Goal: Information Seeking & Learning: Check status

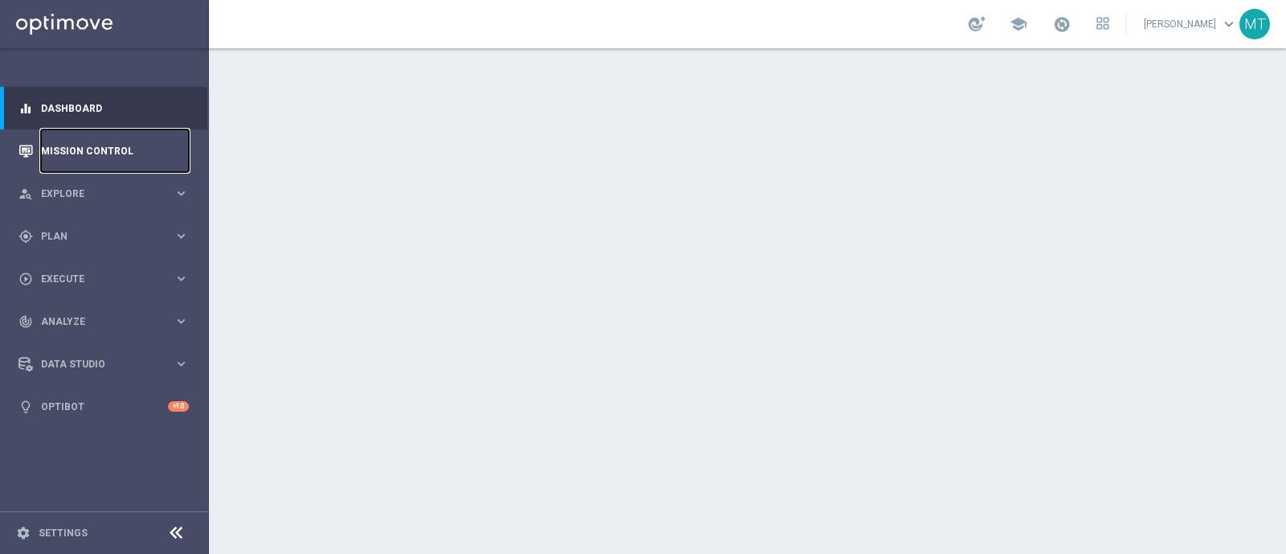
click at [117, 157] on link "Mission Control" at bounding box center [115, 150] width 148 height 43
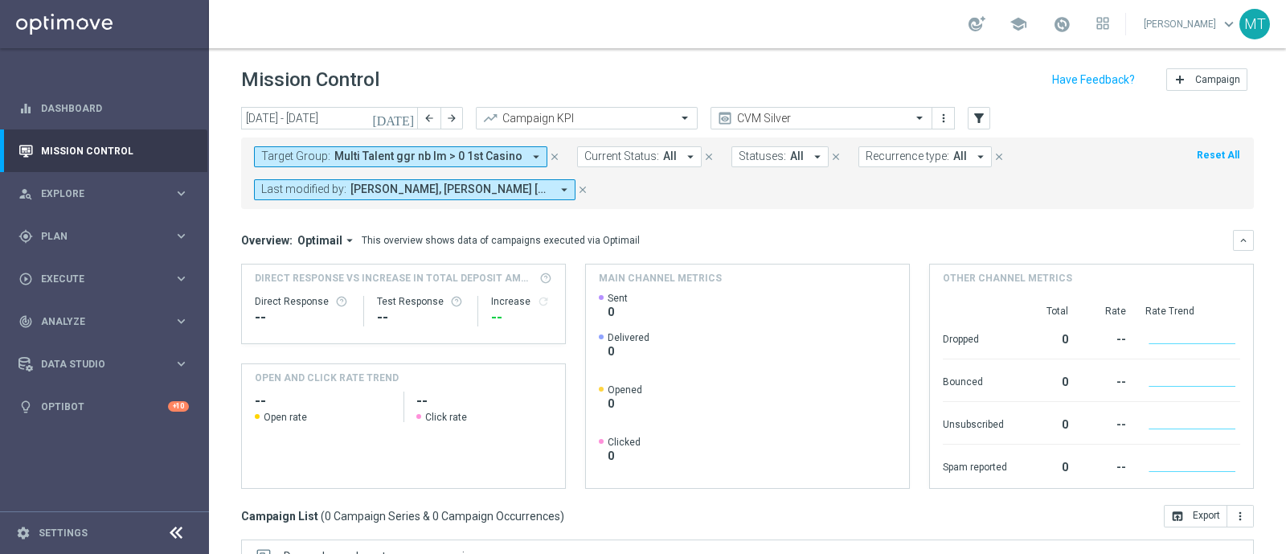
click at [404, 114] on icon "[DATE]" at bounding box center [393, 118] width 43 height 14
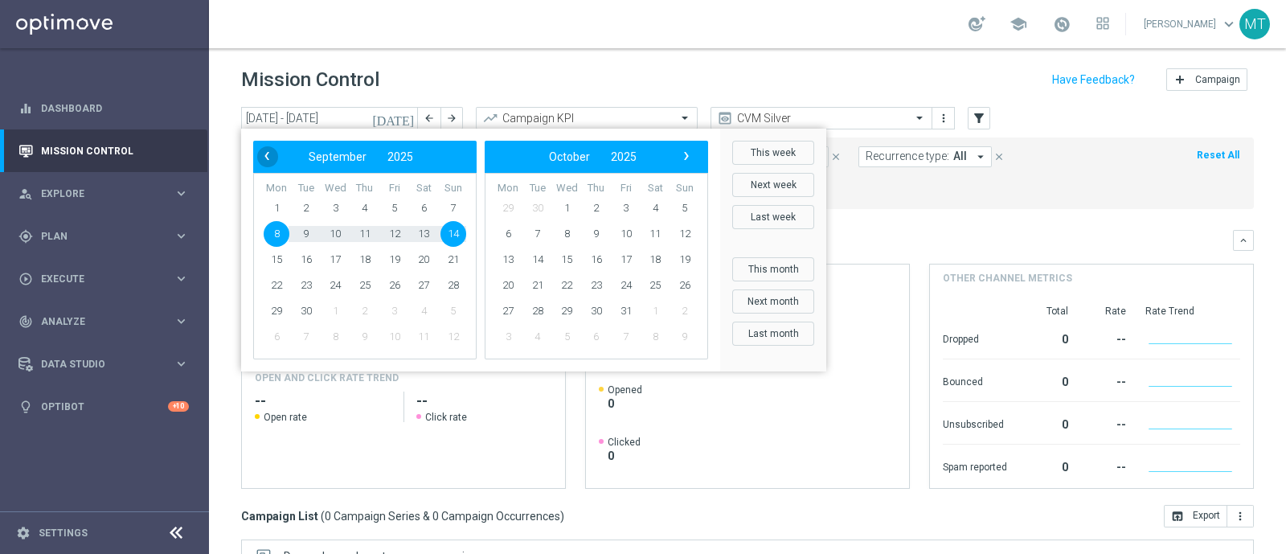
click at [271, 158] on span "‹" at bounding box center [266, 156] width 21 height 21
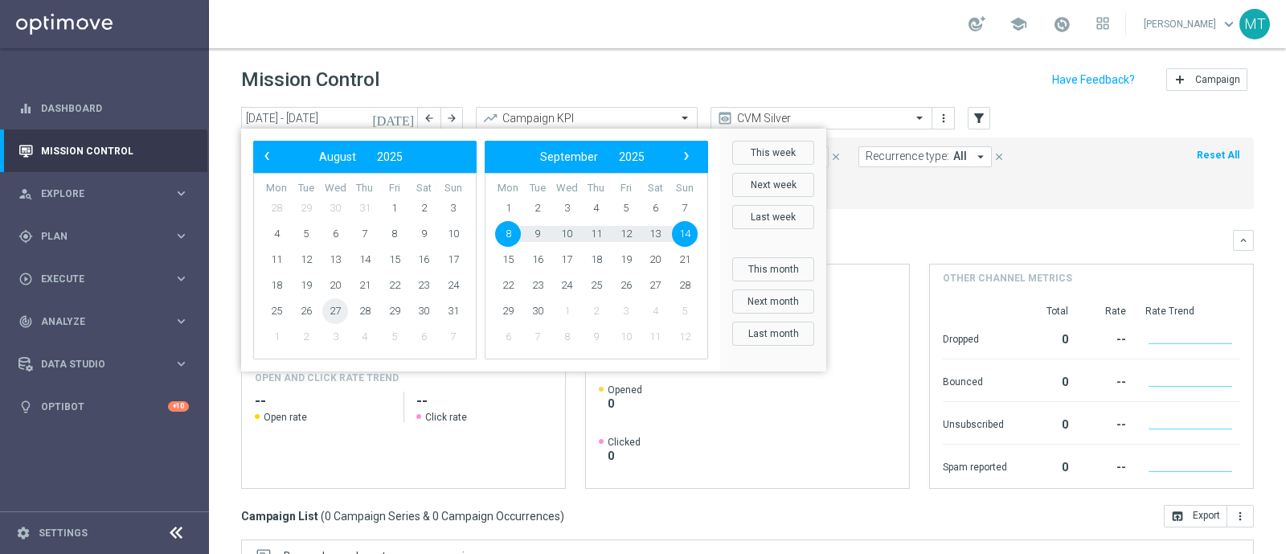
click at [335, 309] on span "27" at bounding box center [335, 311] width 26 height 26
click at [510, 202] on span "1" at bounding box center [508, 208] width 26 height 26
type input "[DATE] - [DATE]"
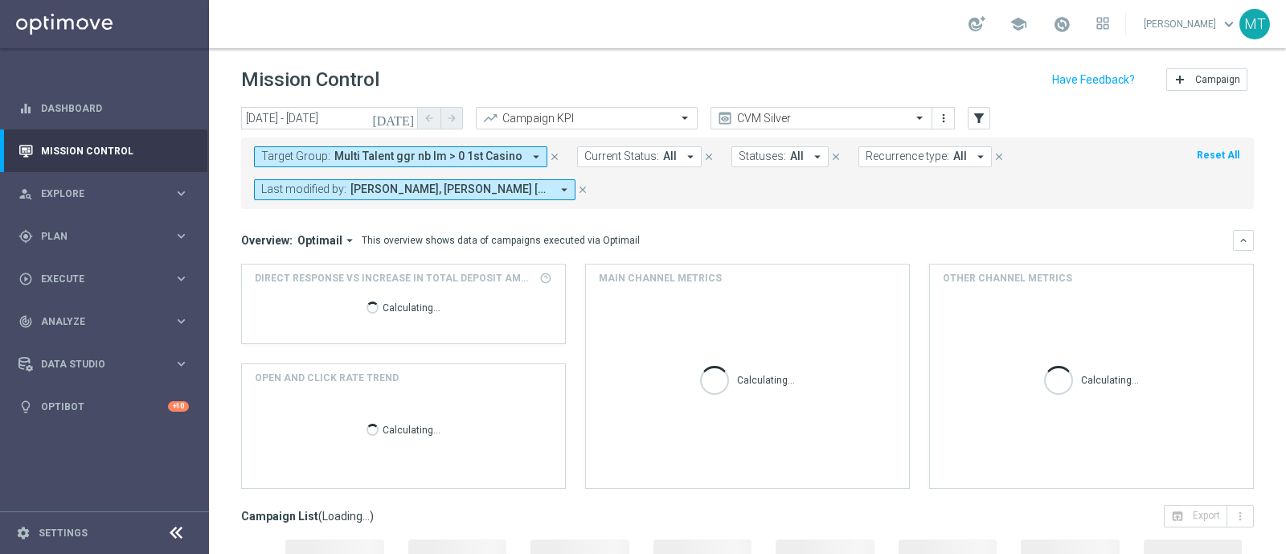
click at [350, 153] on span "Multi Talent ggr nb lm > 0 1st Casino" at bounding box center [428, 157] width 188 height 14
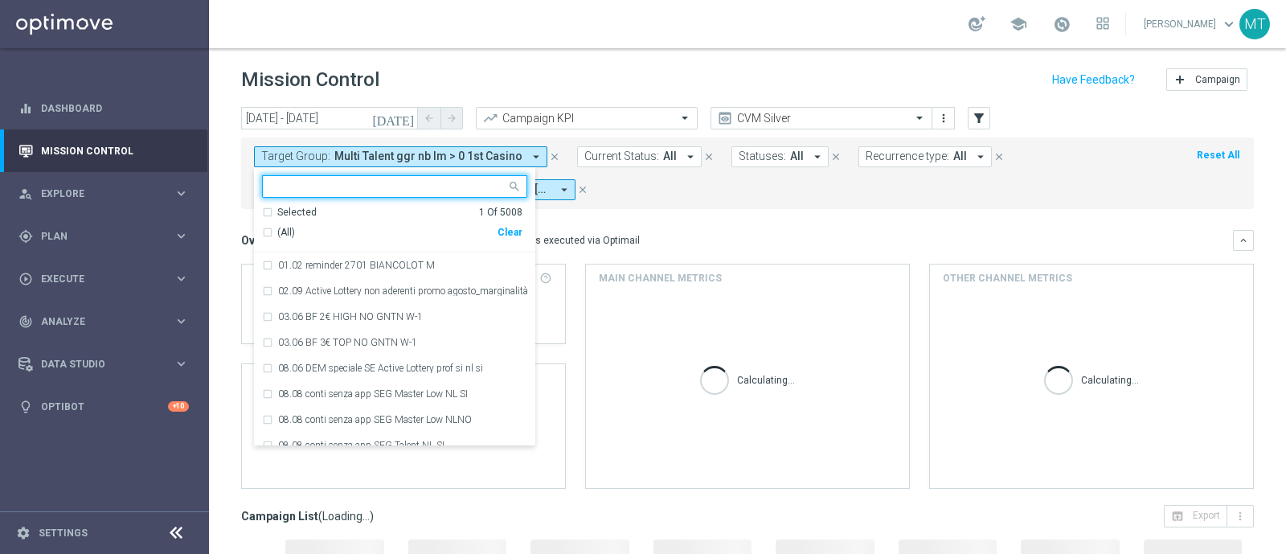
click at [273, 231] on div "(All)" at bounding box center [380, 233] width 236 height 14
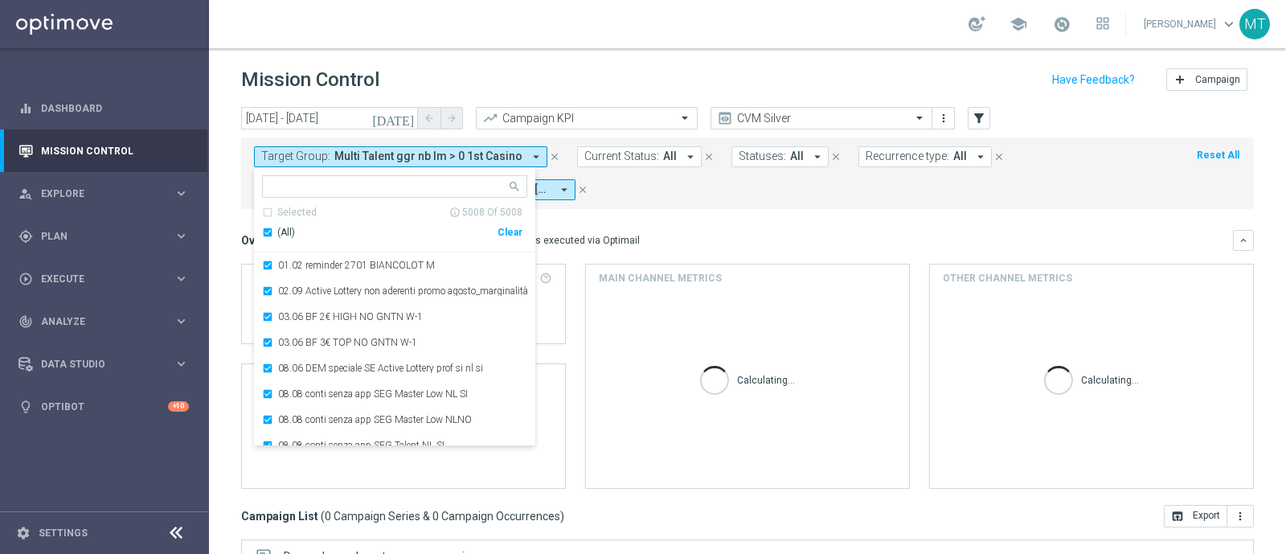
click at [267, 231] on div "(All)" at bounding box center [380, 233] width 236 height 14
click at [305, 182] on input "text" at bounding box center [389, 187] width 236 height 14
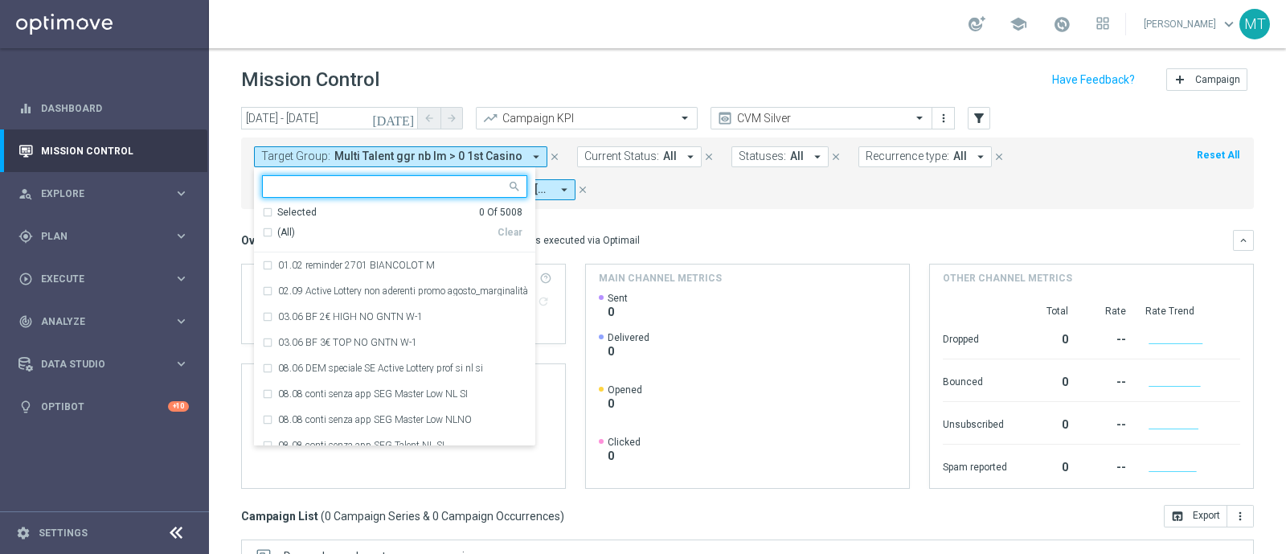
paste input "Multi Talent ggr nb lm > 0 1st Others lm"
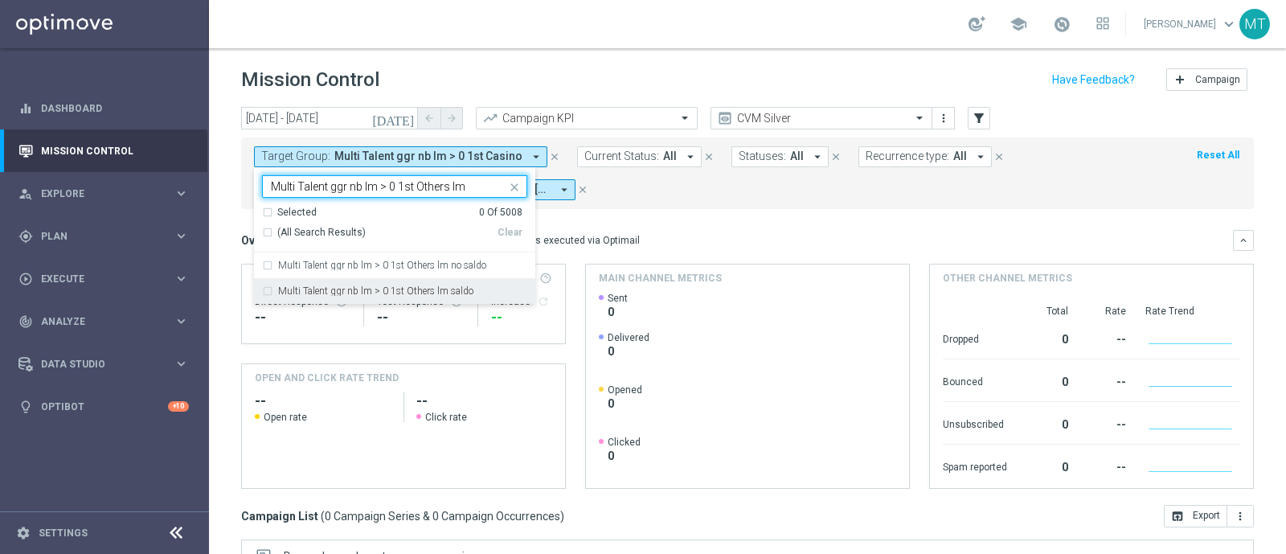
type input "Multi Talent ggr nb lm > 0 1st Others lm"
click at [721, 239] on div "Overview: Optimail arrow_drop_down This overview shows data of campaigns execut…" at bounding box center [737, 240] width 992 height 14
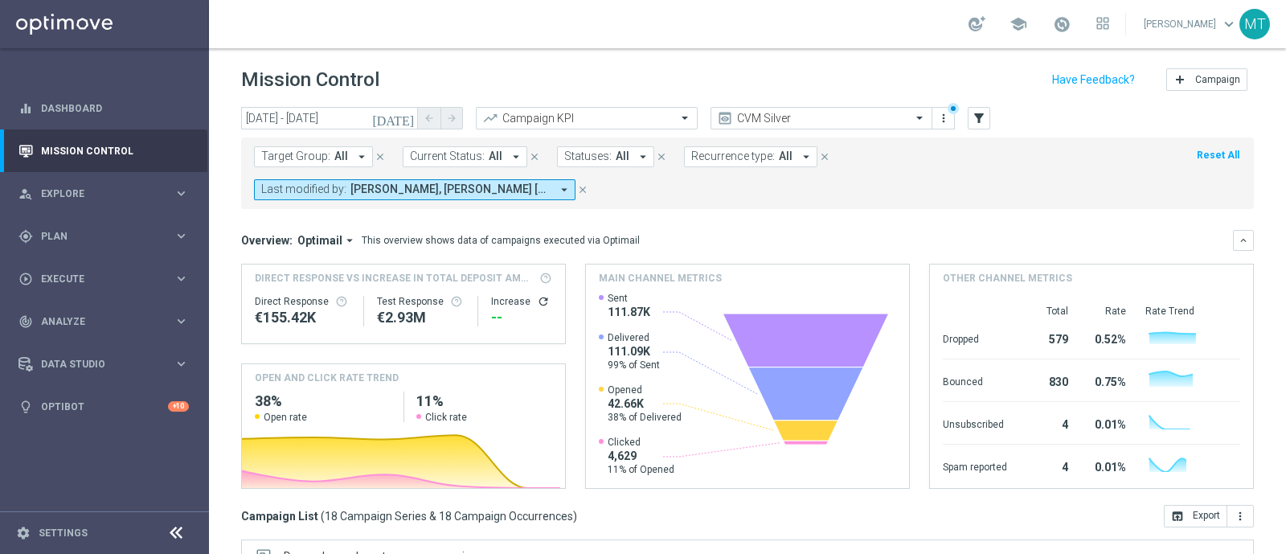
click at [293, 162] on span "Target Group:" at bounding box center [295, 157] width 69 height 14
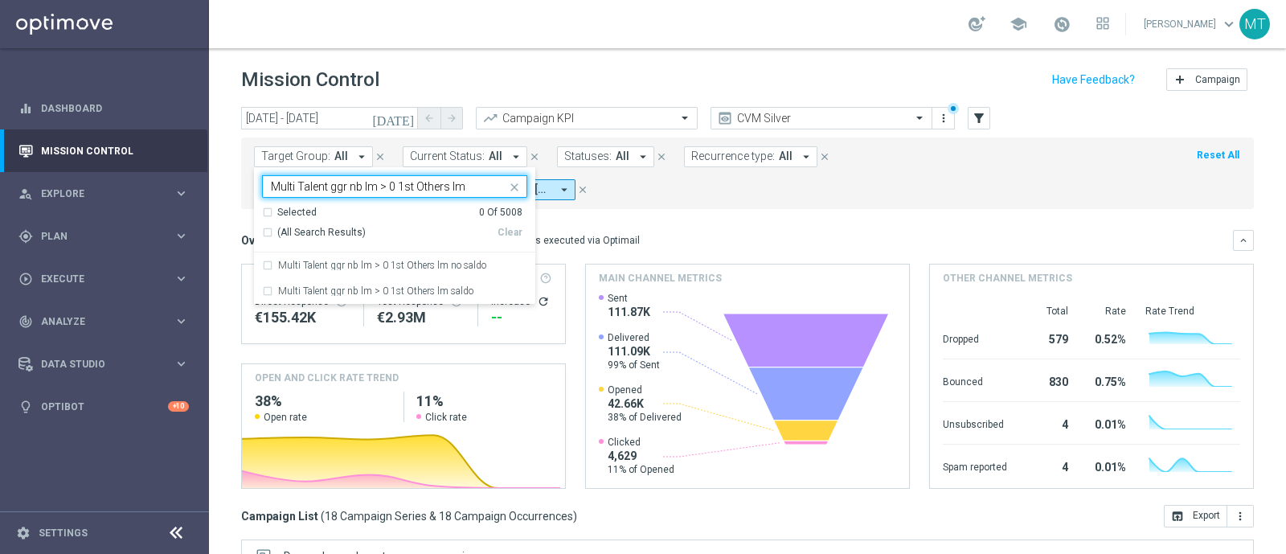
type input "Multi Talent ggr nb lm > 0 1st Others lm"
click at [674, 226] on mini-dashboard "Overview: Optimail arrow_drop_down This overview shows data of campaigns execut…" at bounding box center [747, 357] width 1013 height 296
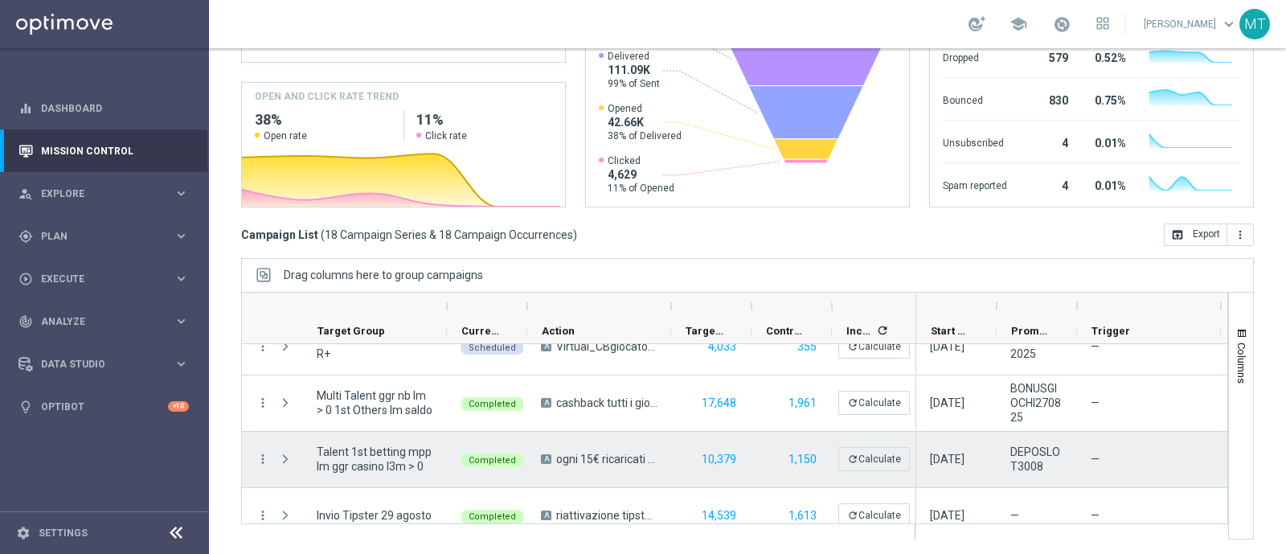
scroll to position [812, 0]
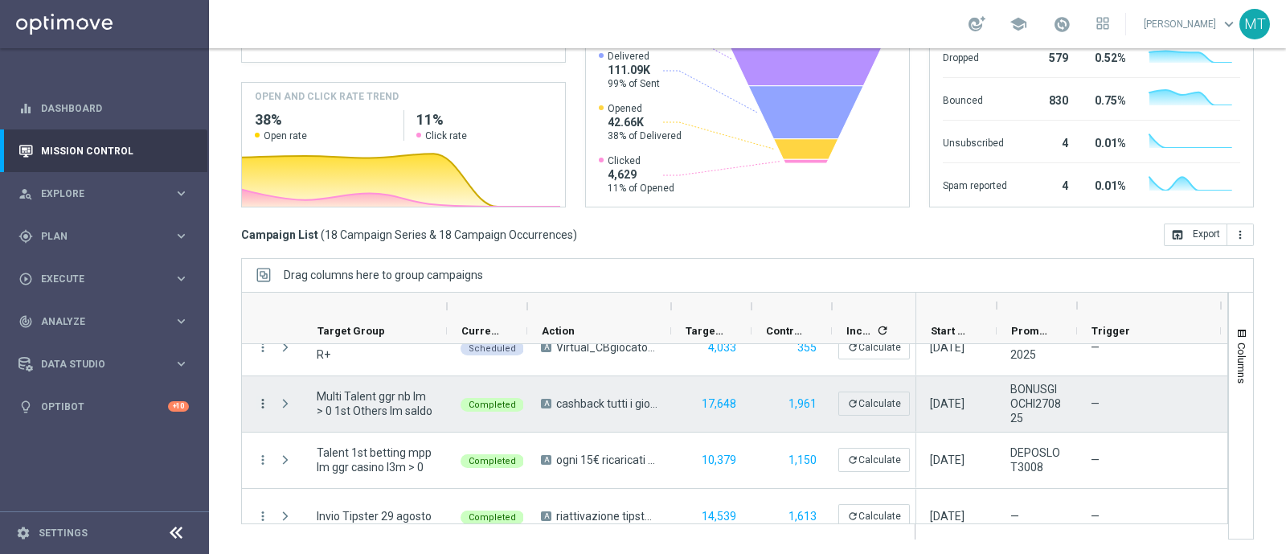
click at [261, 400] on icon "more_vert" at bounding box center [263, 403] width 14 height 14
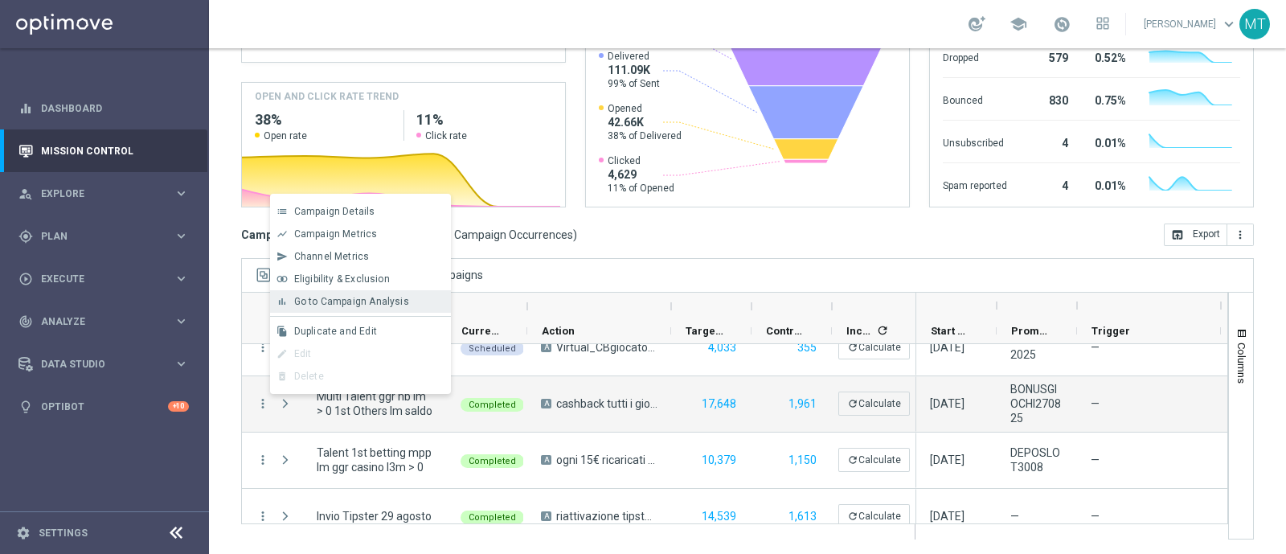
click at [334, 307] on span "Go to Campaign Analysis" at bounding box center [351, 301] width 115 height 11
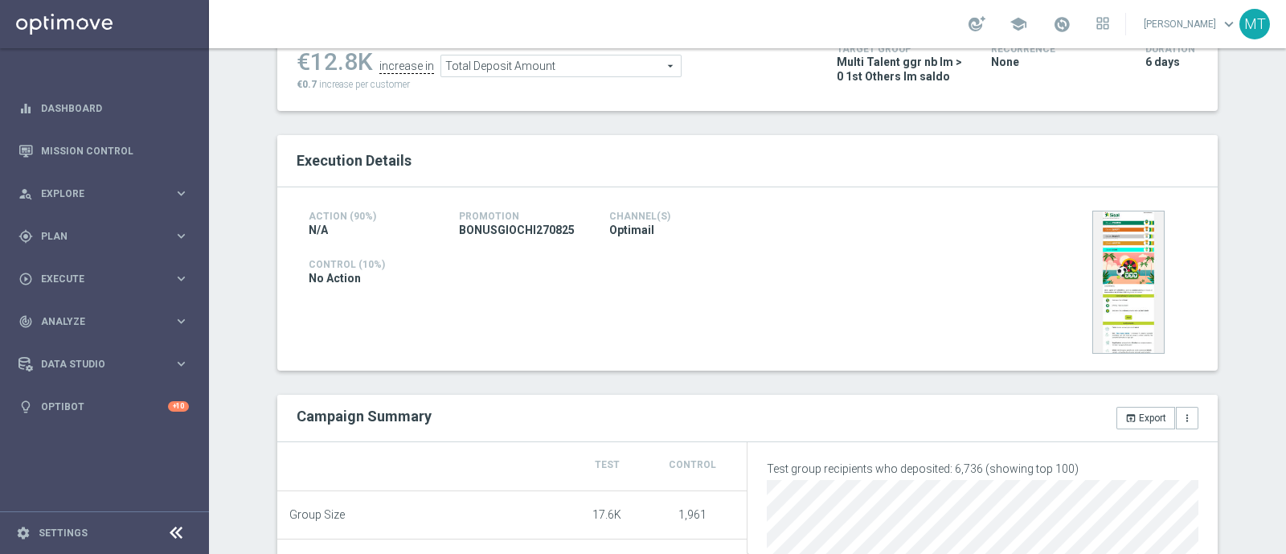
scroll to position [241, 0]
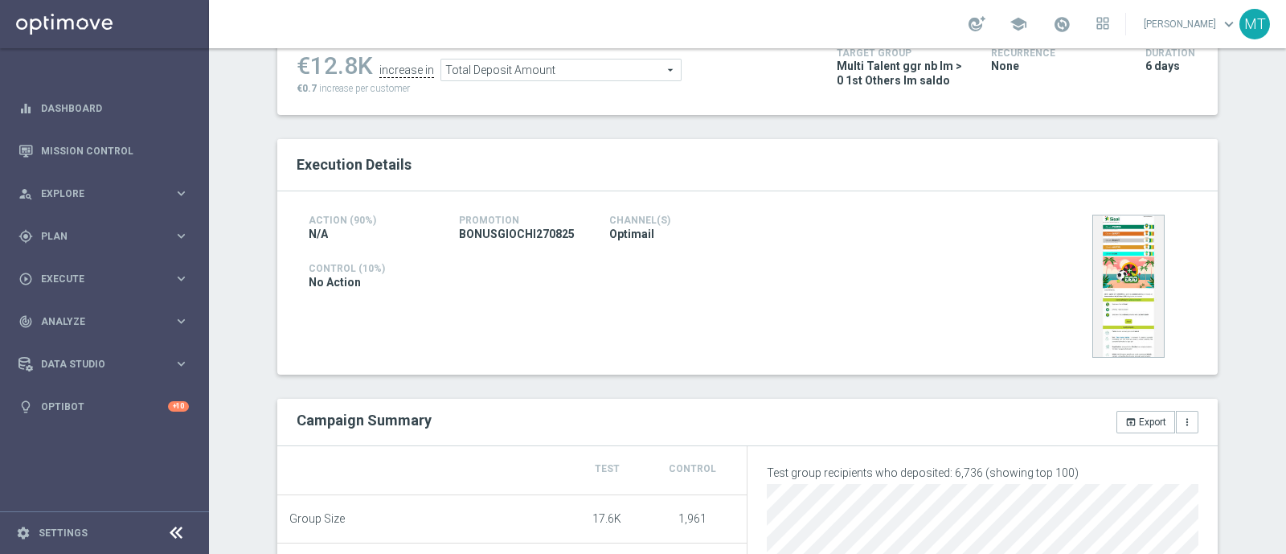
click at [531, 75] on span "Total Deposit Amount" at bounding box center [561, 69] width 240 height 21
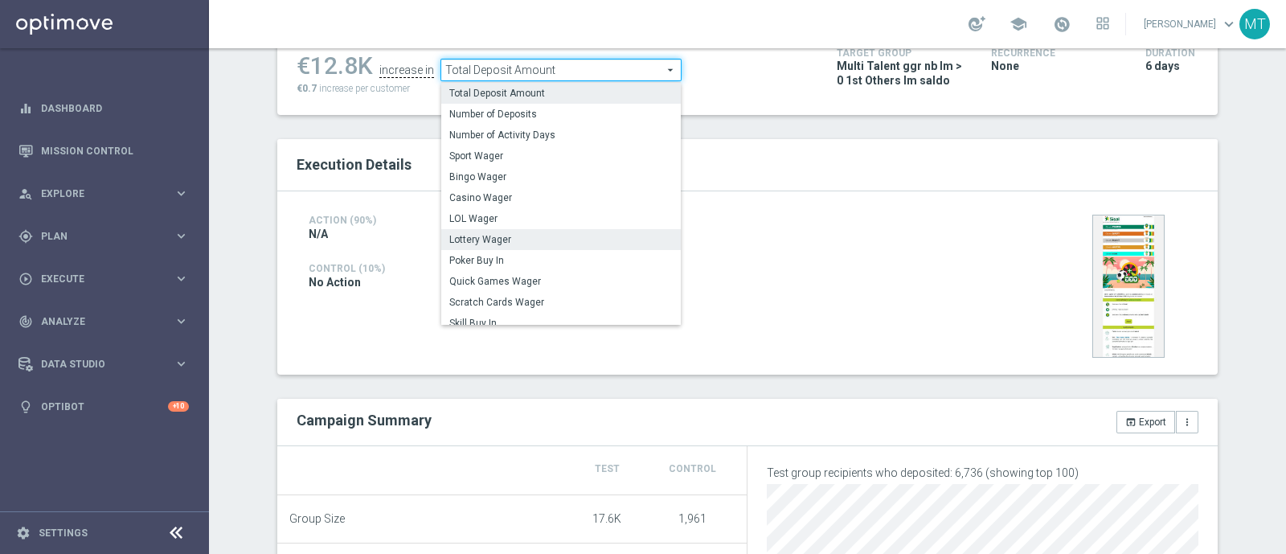
scroll to position [230, 0]
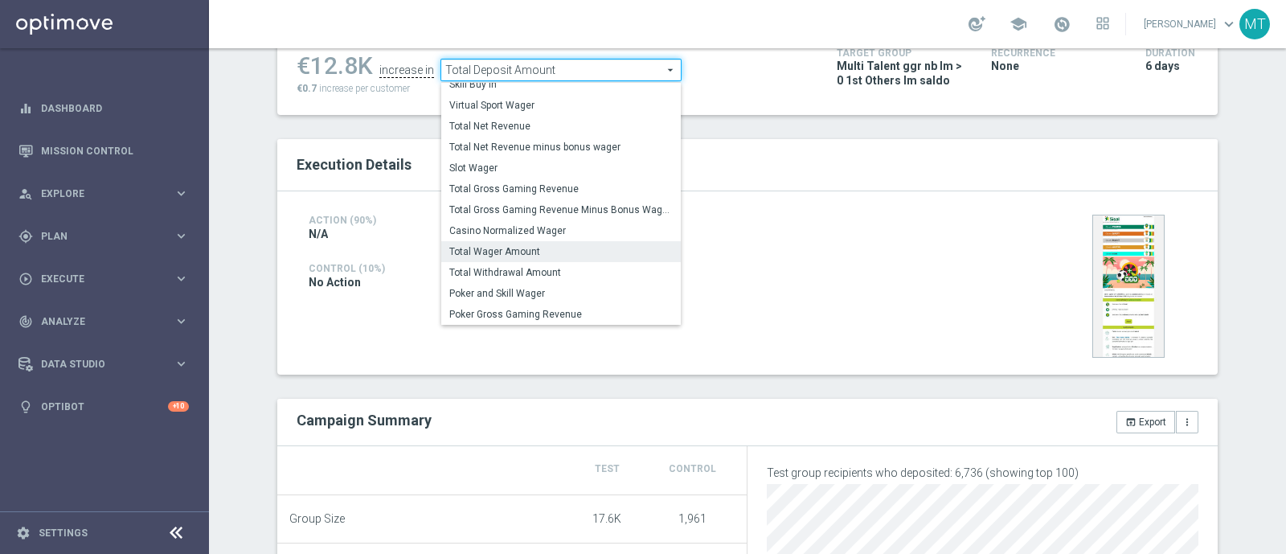
click at [503, 241] on label "Total Wager Amount" at bounding box center [561, 251] width 240 height 21
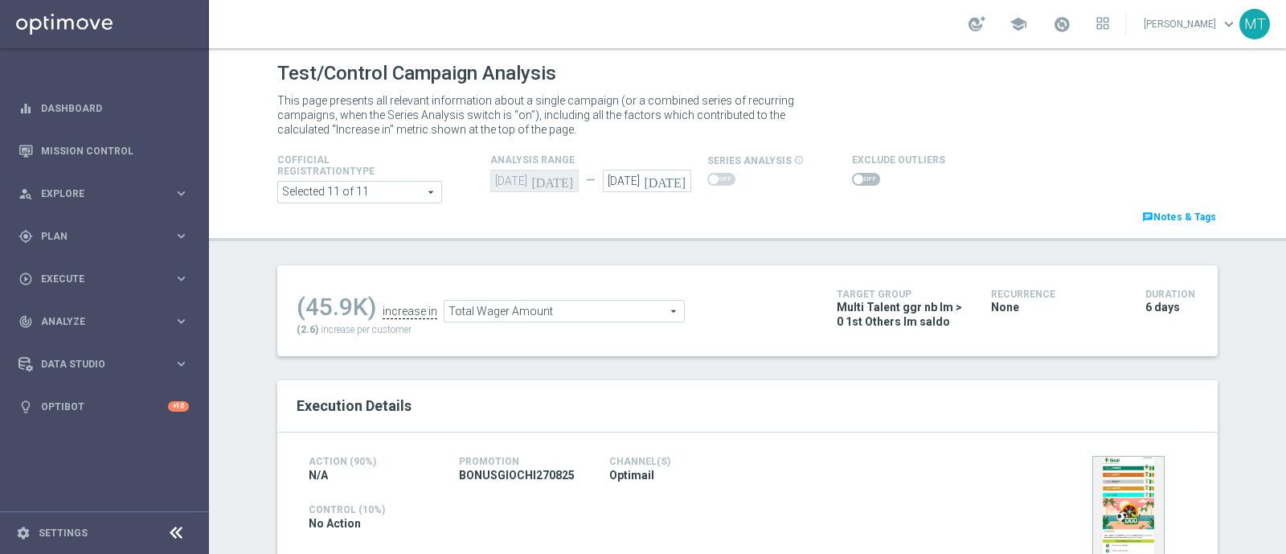
click at [544, 312] on span "Total Wager Amount" at bounding box center [565, 311] width 240 height 21
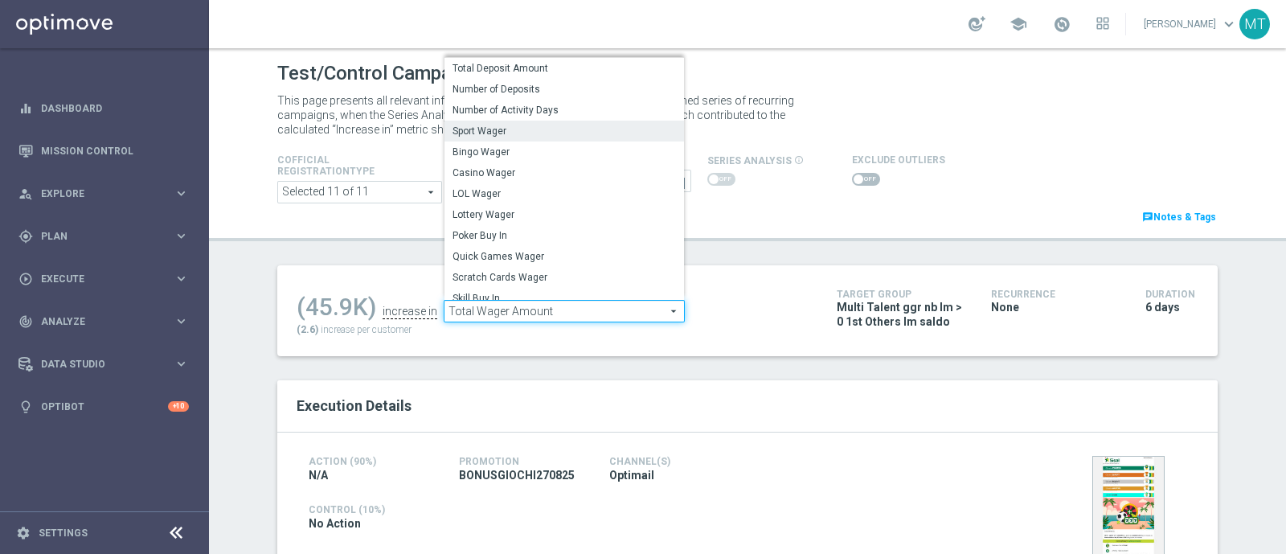
click at [557, 132] on span "Sport Wager" at bounding box center [564, 131] width 223 height 13
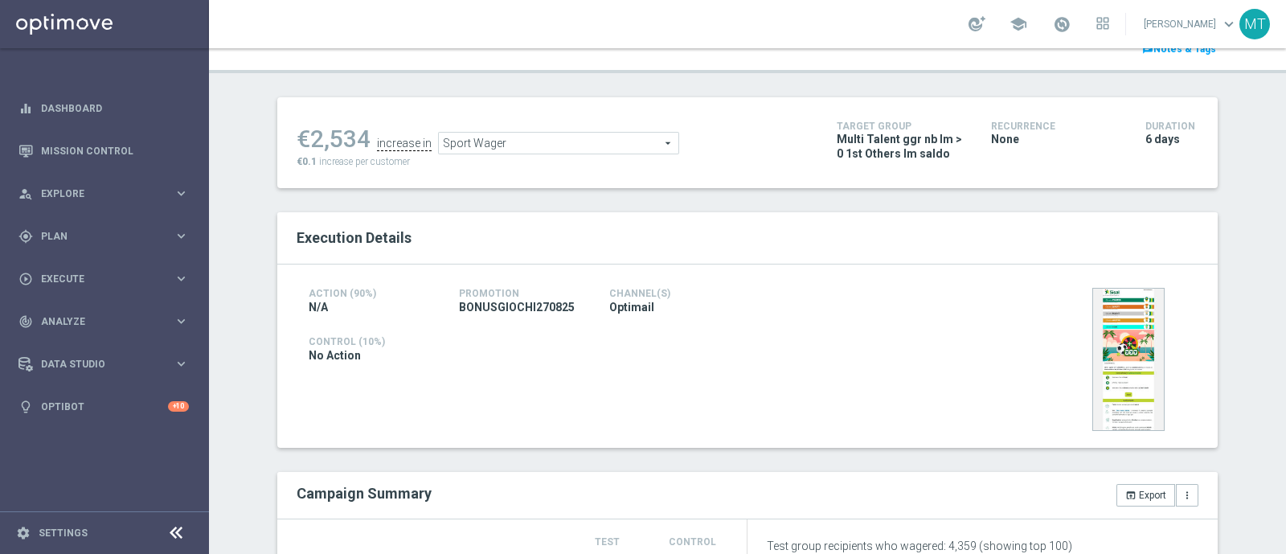
click at [548, 158] on div "€2,534 increase in Sport Wager Sport Wager arrow_drop_down search €0.1 increase…" at bounding box center [555, 143] width 516 height 52
click at [540, 145] on span "Sport Wager" at bounding box center [559, 144] width 240 height 21
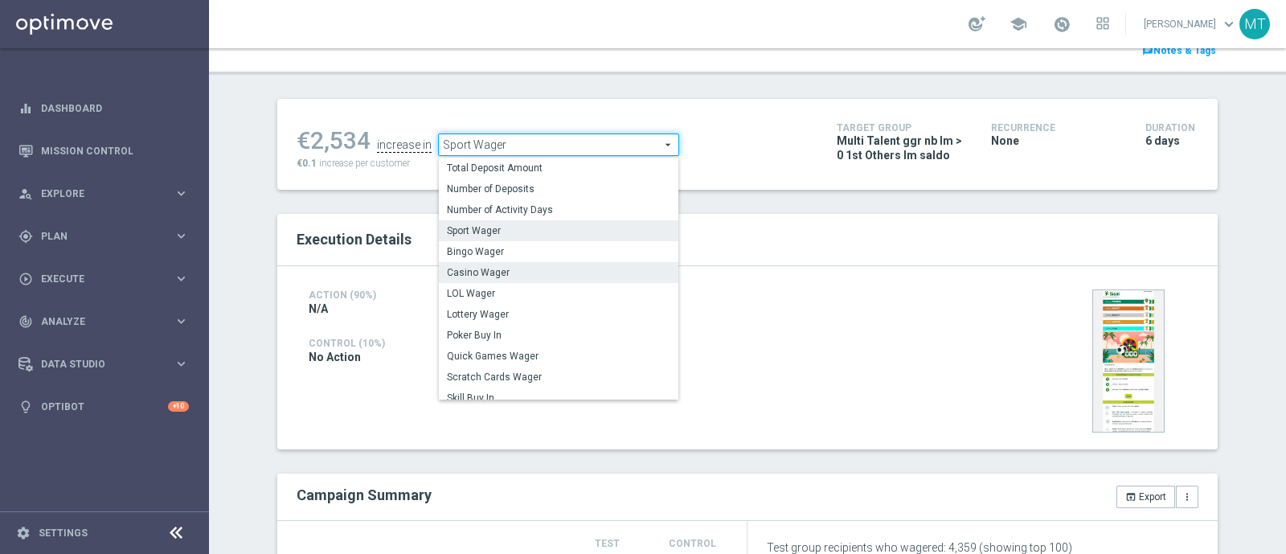
click at [522, 269] on span "Casino Wager" at bounding box center [558, 272] width 223 height 13
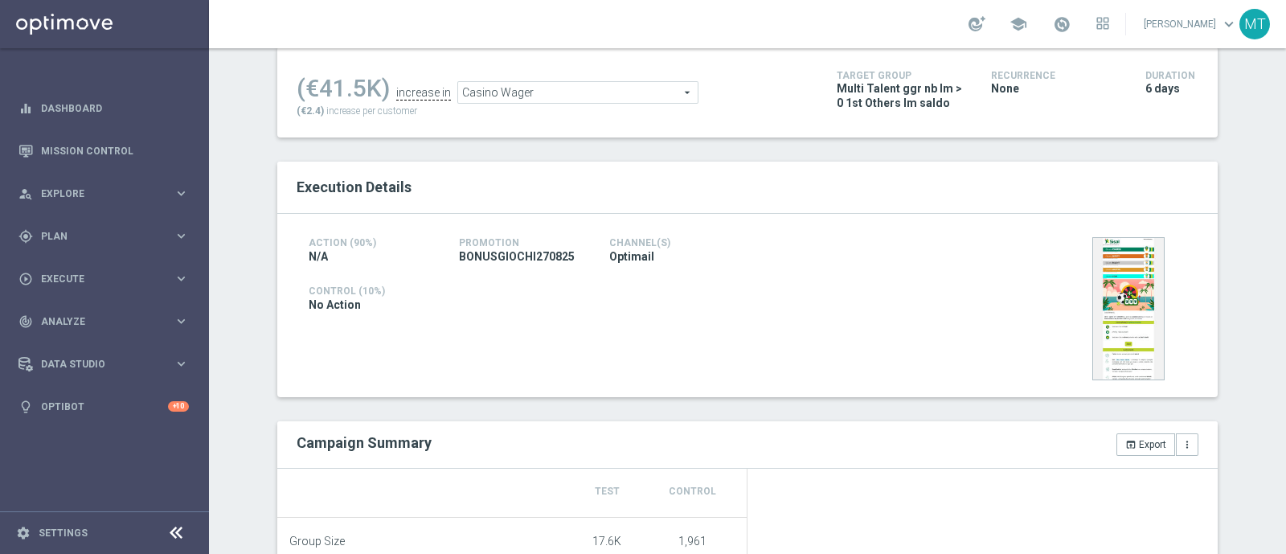
scroll to position [204, 0]
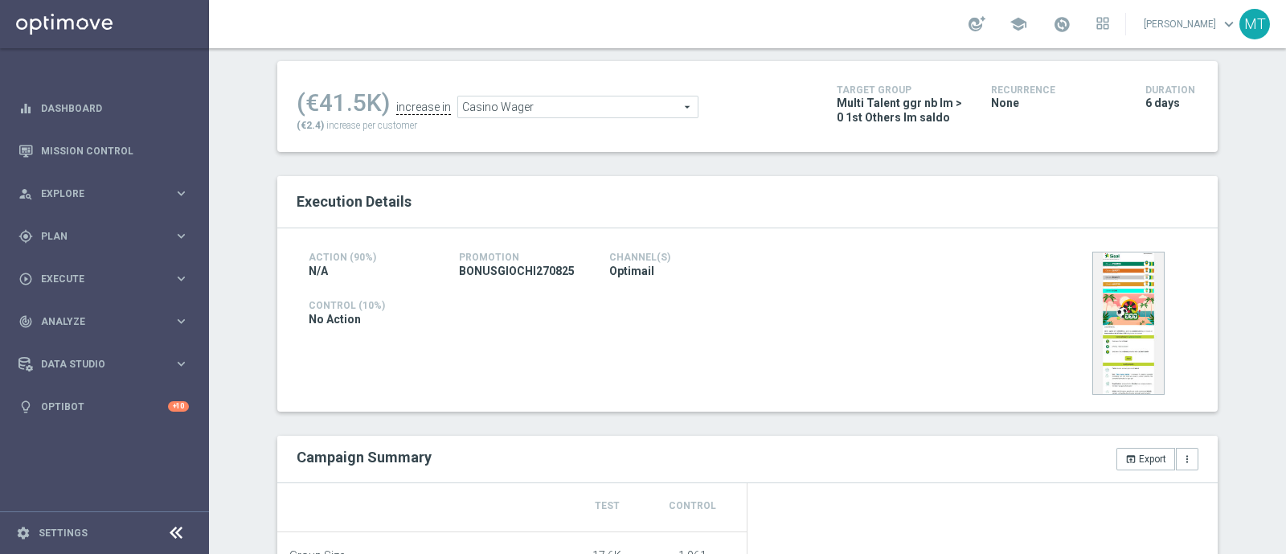
click at [523, 109] on span "Casino Wager" at bounding box center [578, 106] width 240 height 21
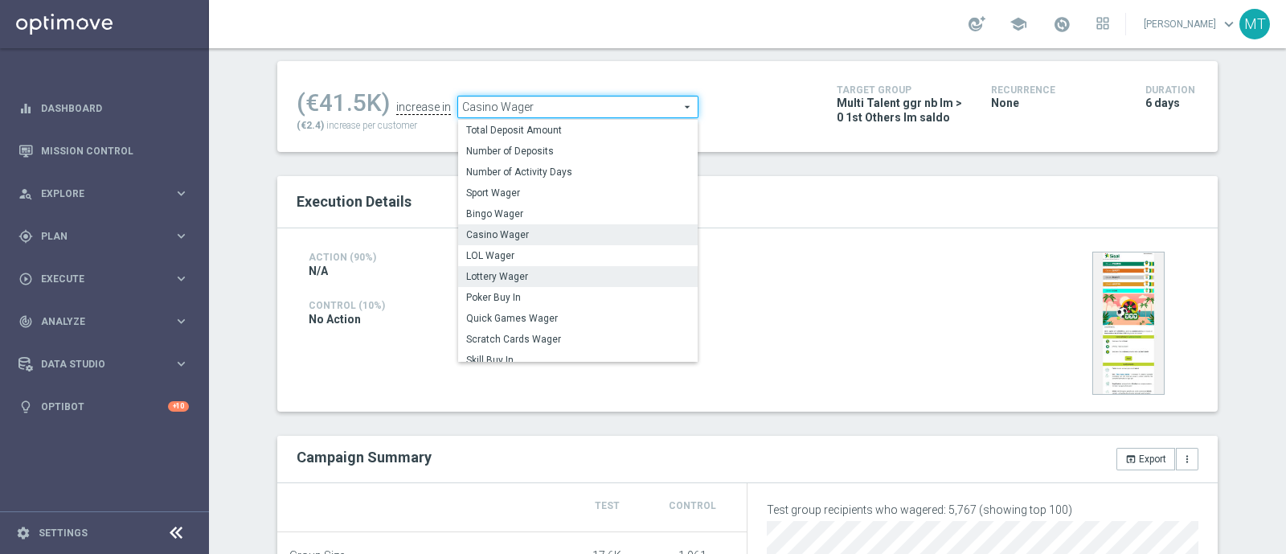
click at [523, 274] on span "Lottery Wager" at bounding box center [577, 276] width 223 height 13
type input "Lottery Wager"
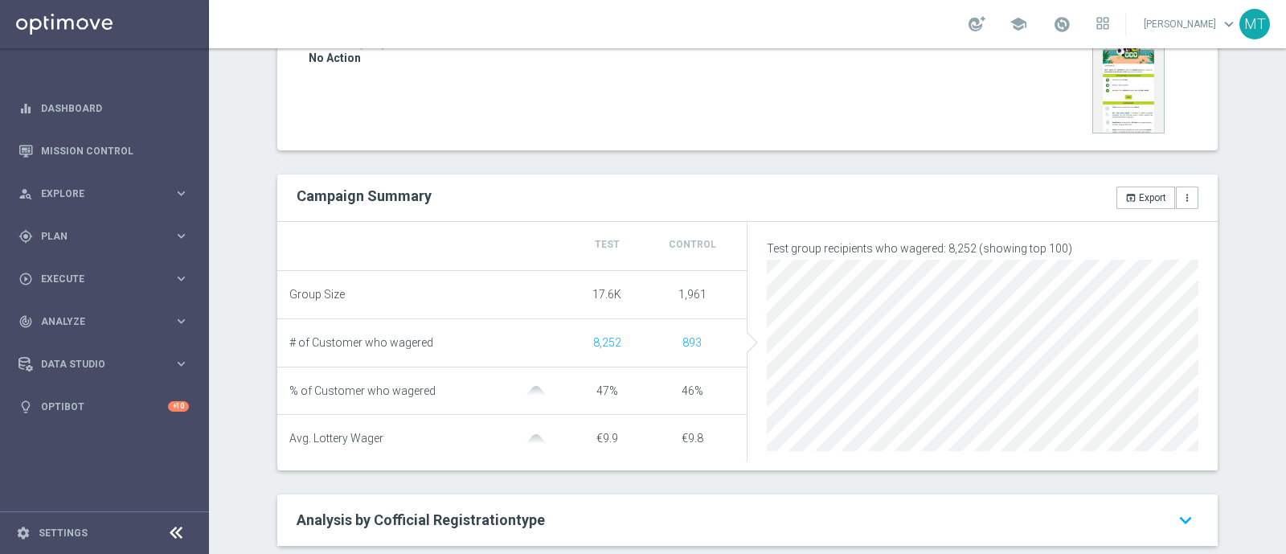
scroll to position [465, 0]
